Goal: Information Seeking & Learning: Learn about a topic

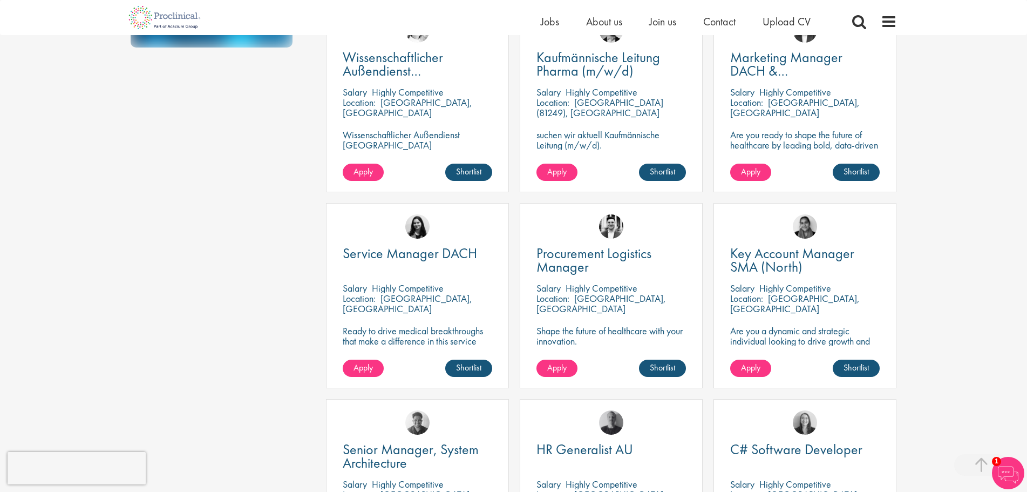
scroll to position [432, 0]
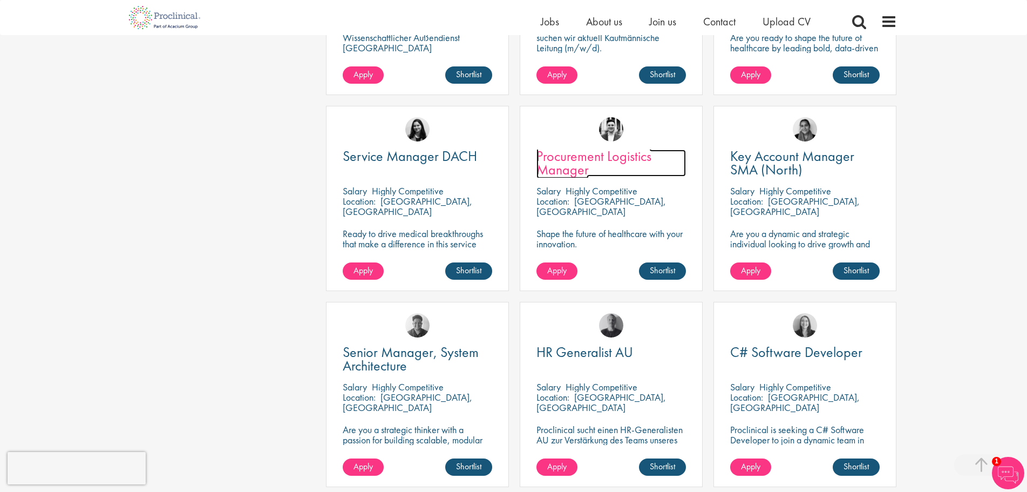
click at [567, 157] on span "Procurement Logistics Manager" at bounding box center [593, 163] width 115 height 32
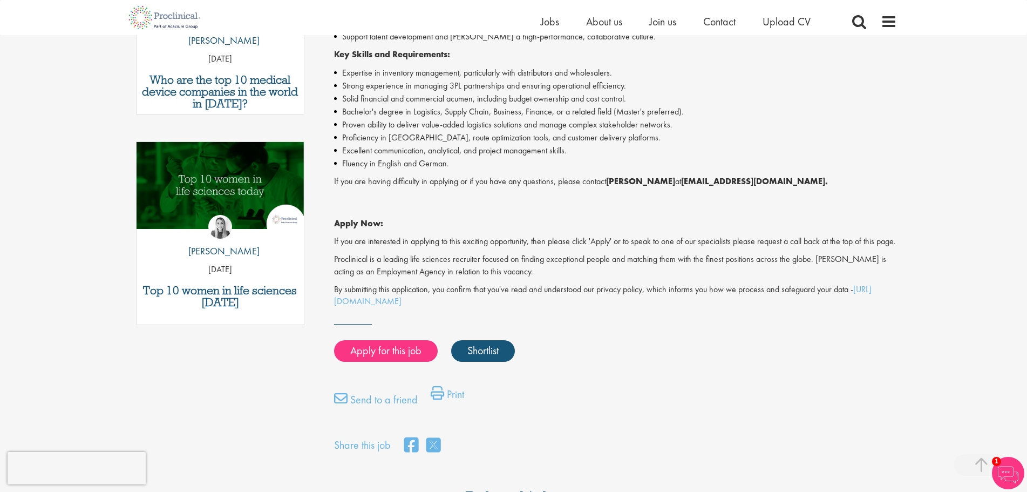
scroll to position [486, 0]
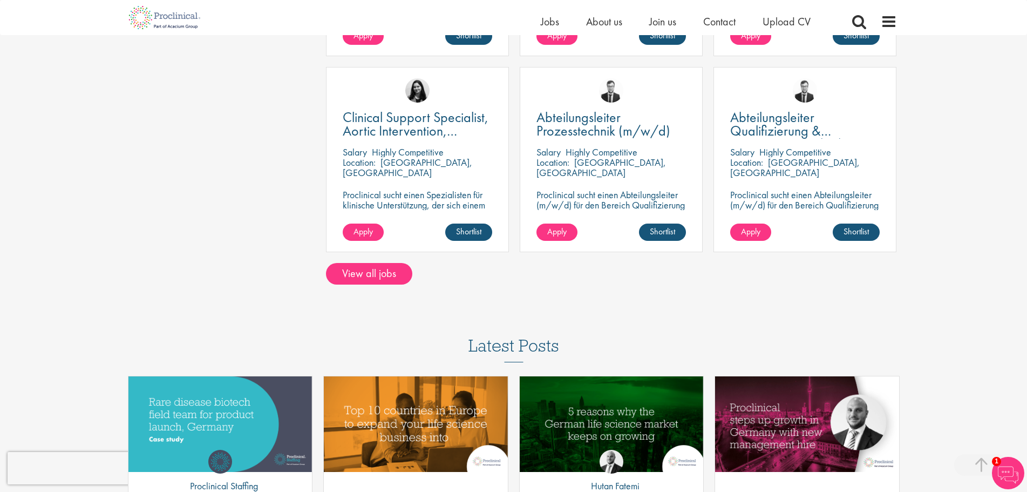
scroll to position [868, 0]
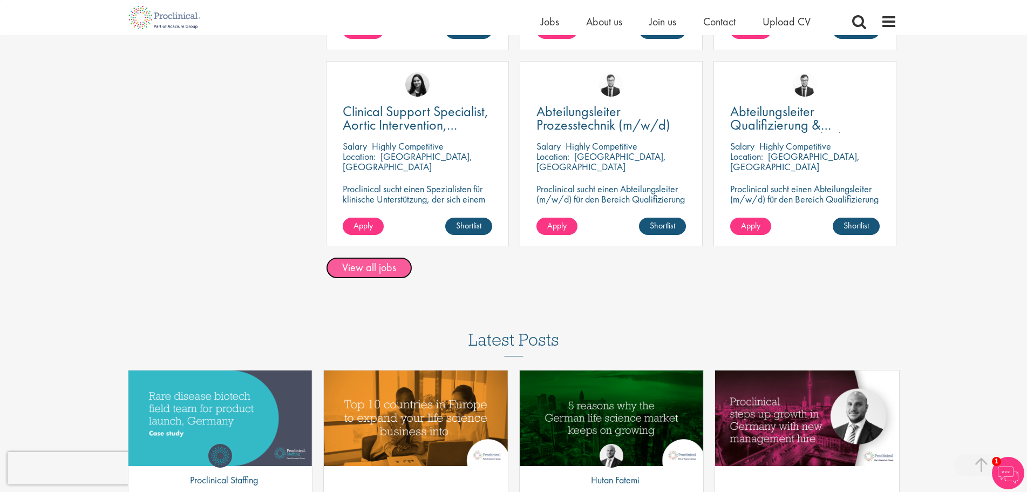
click at [367, 266] on link "View all jobs" at bounding box center [369, 268] width 86 height 22
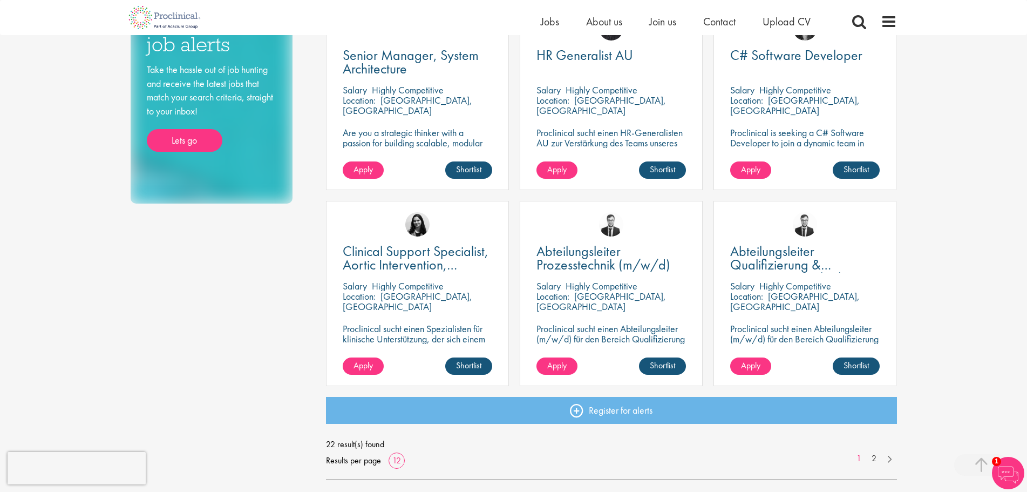
scroll to position [648, 0]
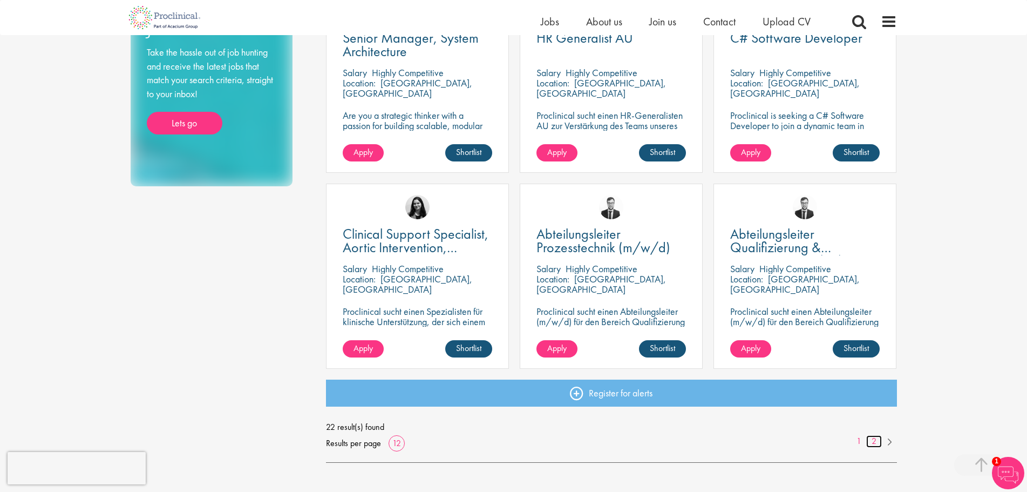
click at [873, 439] on link "2" at bounding box center [874, 441] width 16 height 12
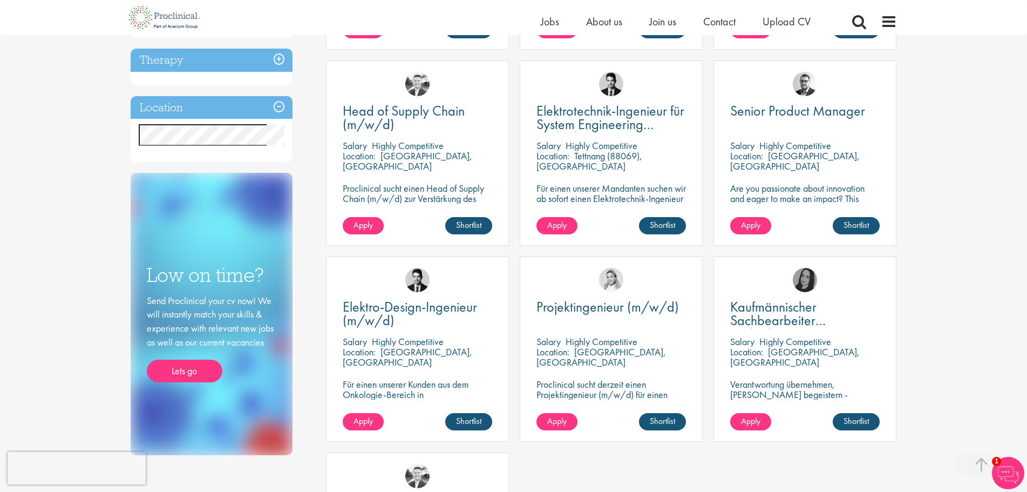
scroll to position [378, 0]
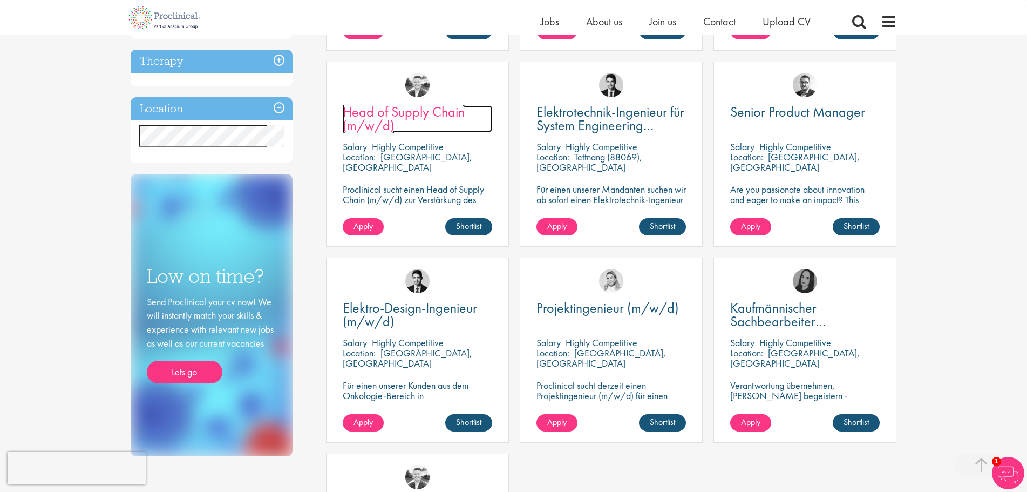
click at [376, 112] on span "Head of Supply Chain (m/w/d)" at bounding box center [404, 119] width 122 height 32
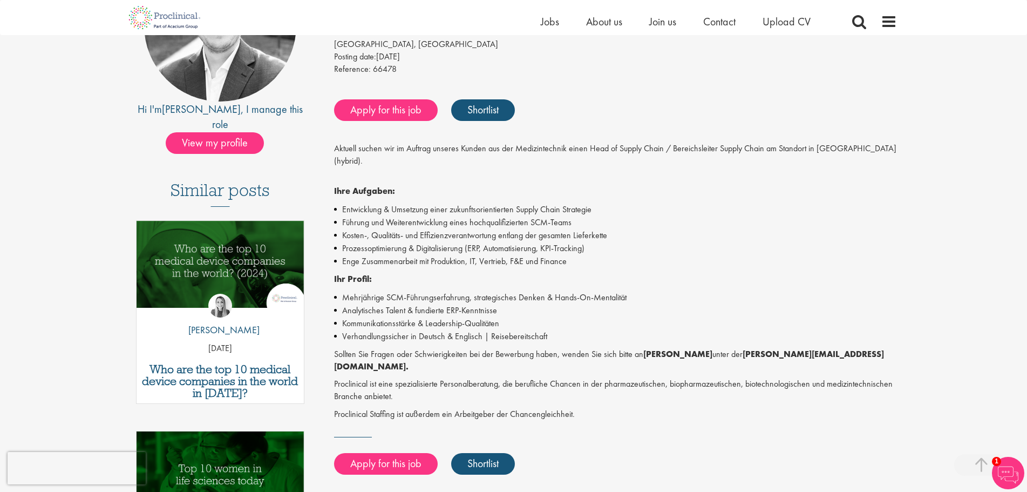
scroll to position [162, 0]
